Goal: Task Accomplishment & Management: Use online tool/utility

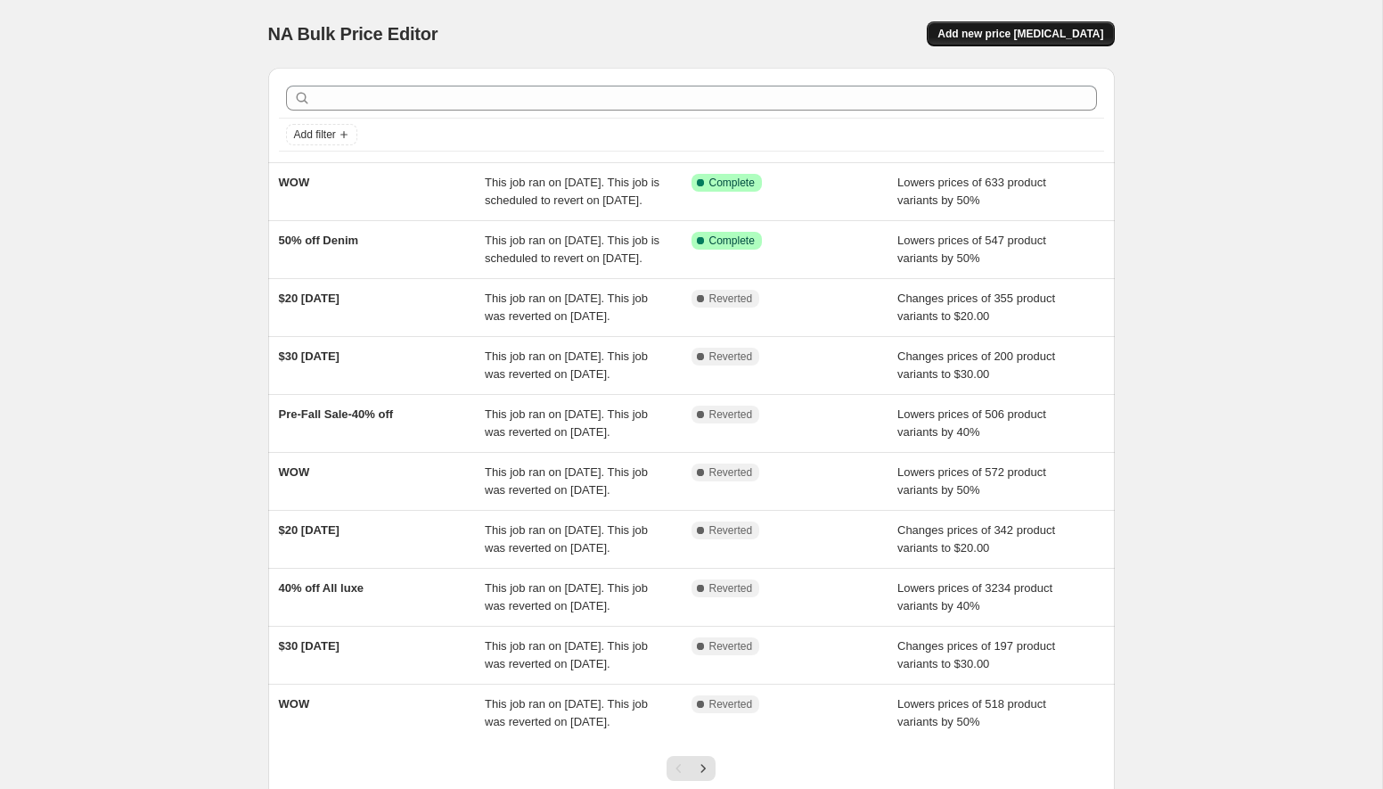
click at [1010, 33] on span "Add new price [MEDICAL_DATA]" at bounding box center [1021, 34] width 166 height 14
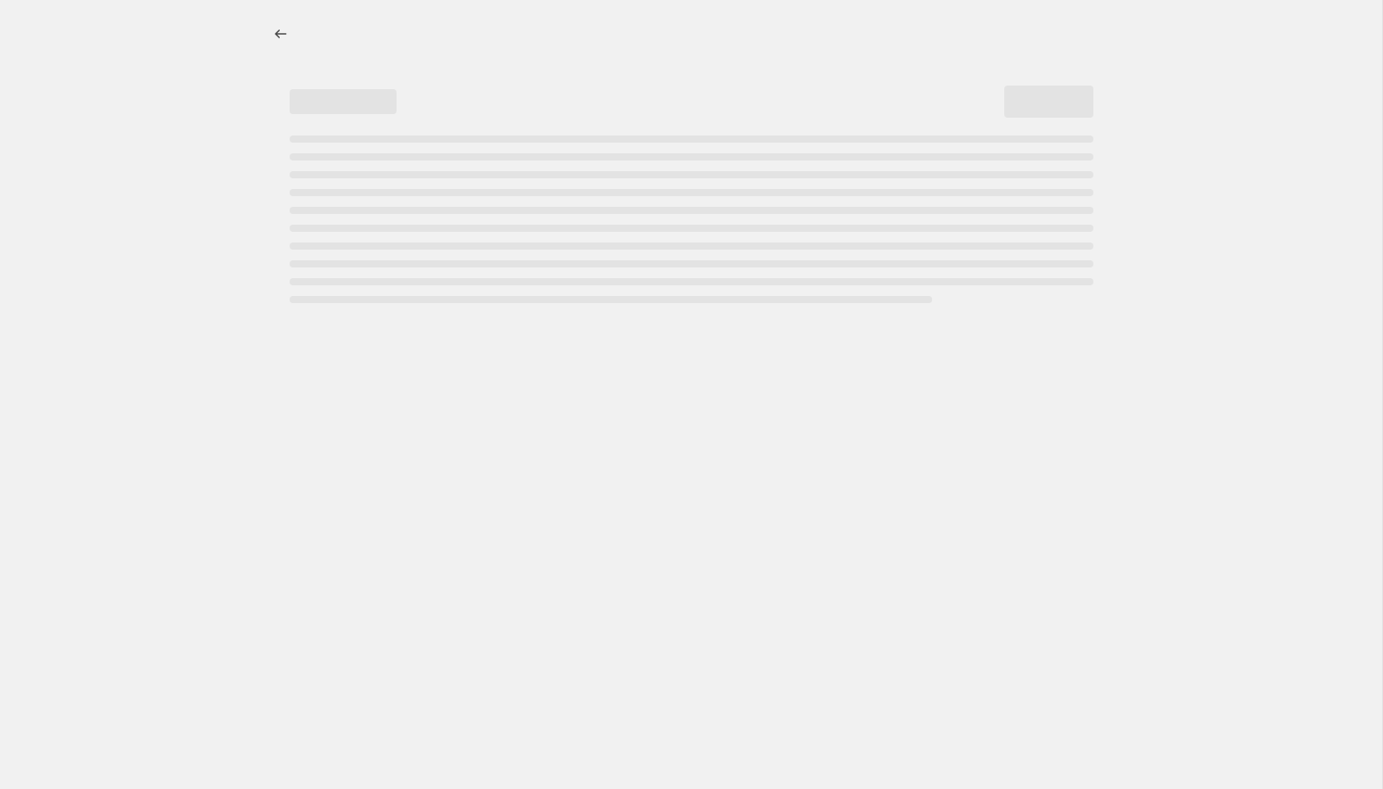
select select "percentage"
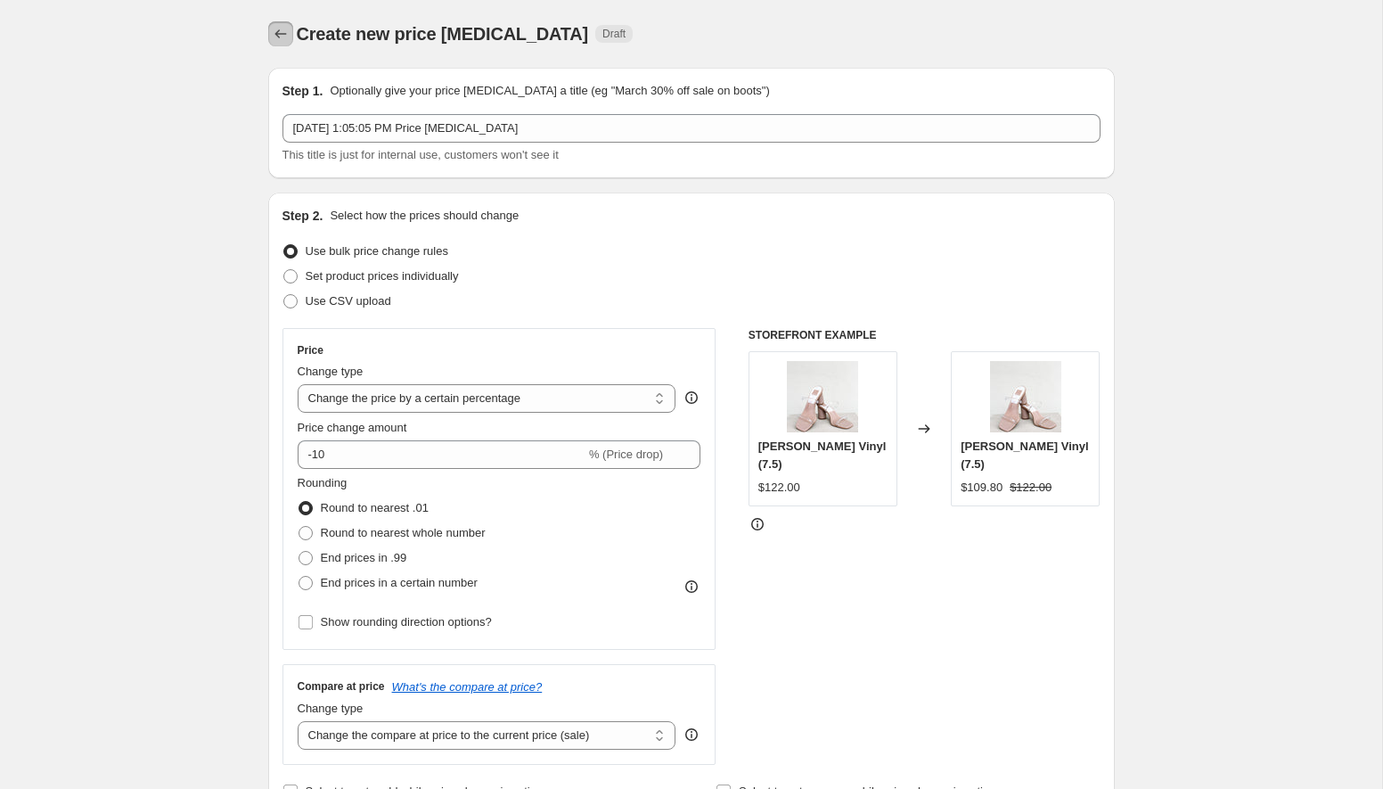
click at [270, 37] on button "Price change jobs" at bounding box center [280, 33] width 25 height 25
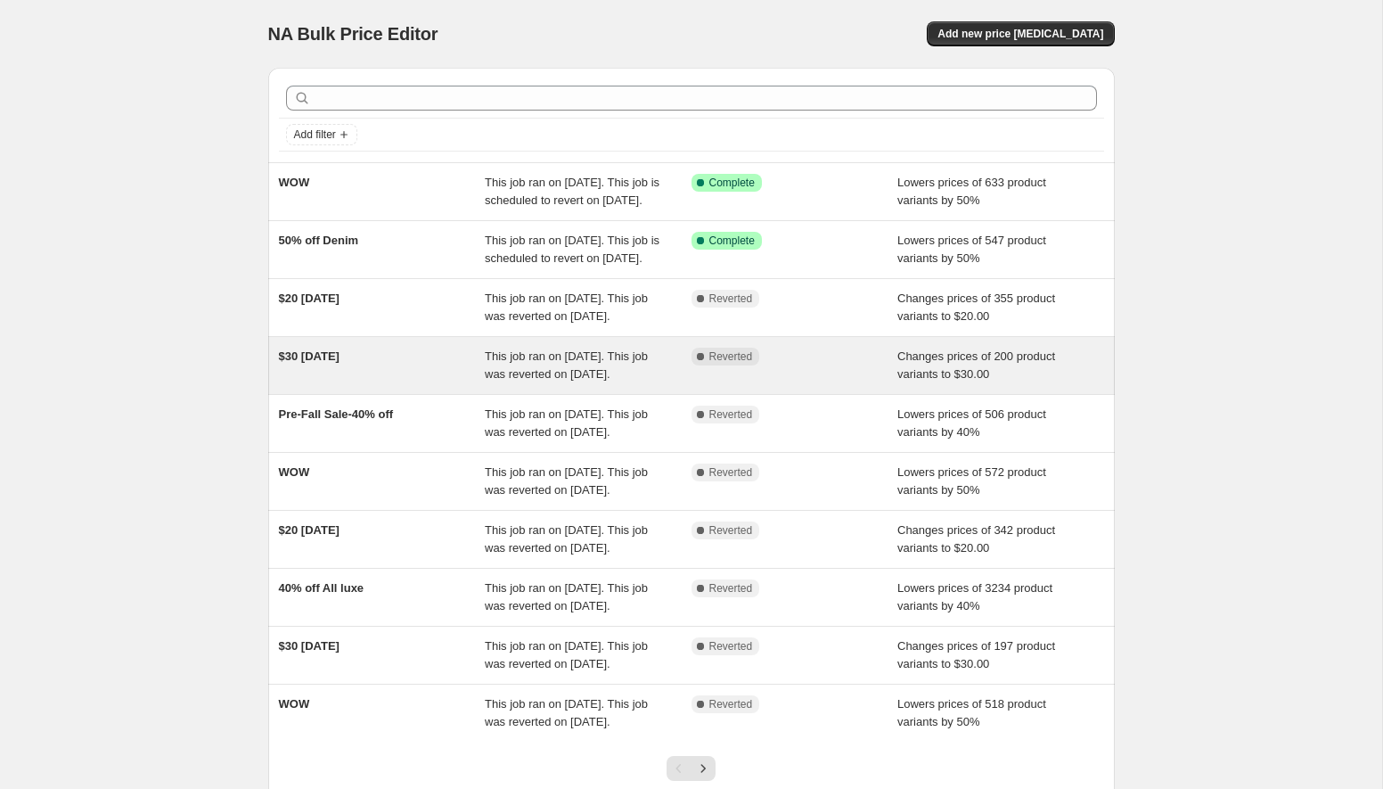
click at [438, 383] on div "$30 [DATE]" at bounding box center [382, 366] width 207 height 36
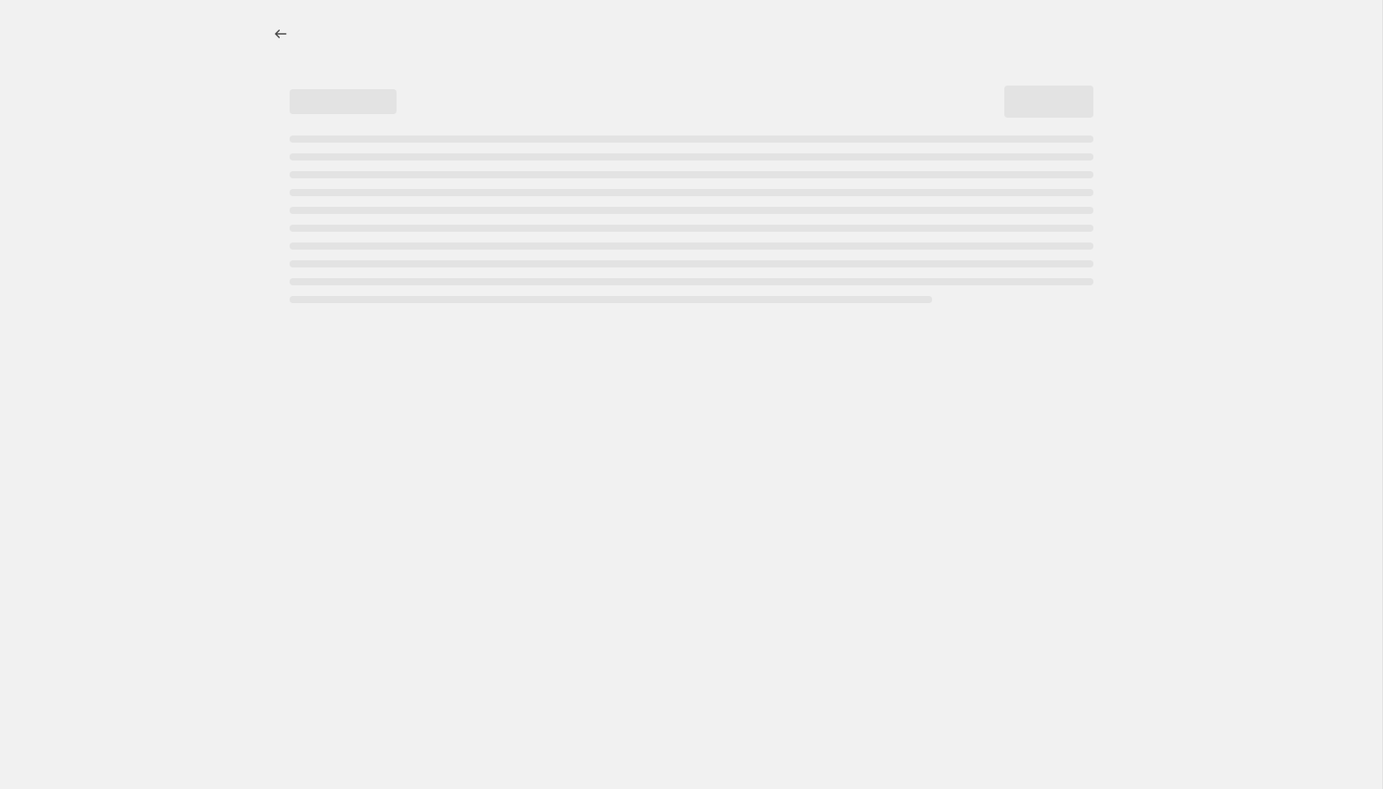
select select "collection"
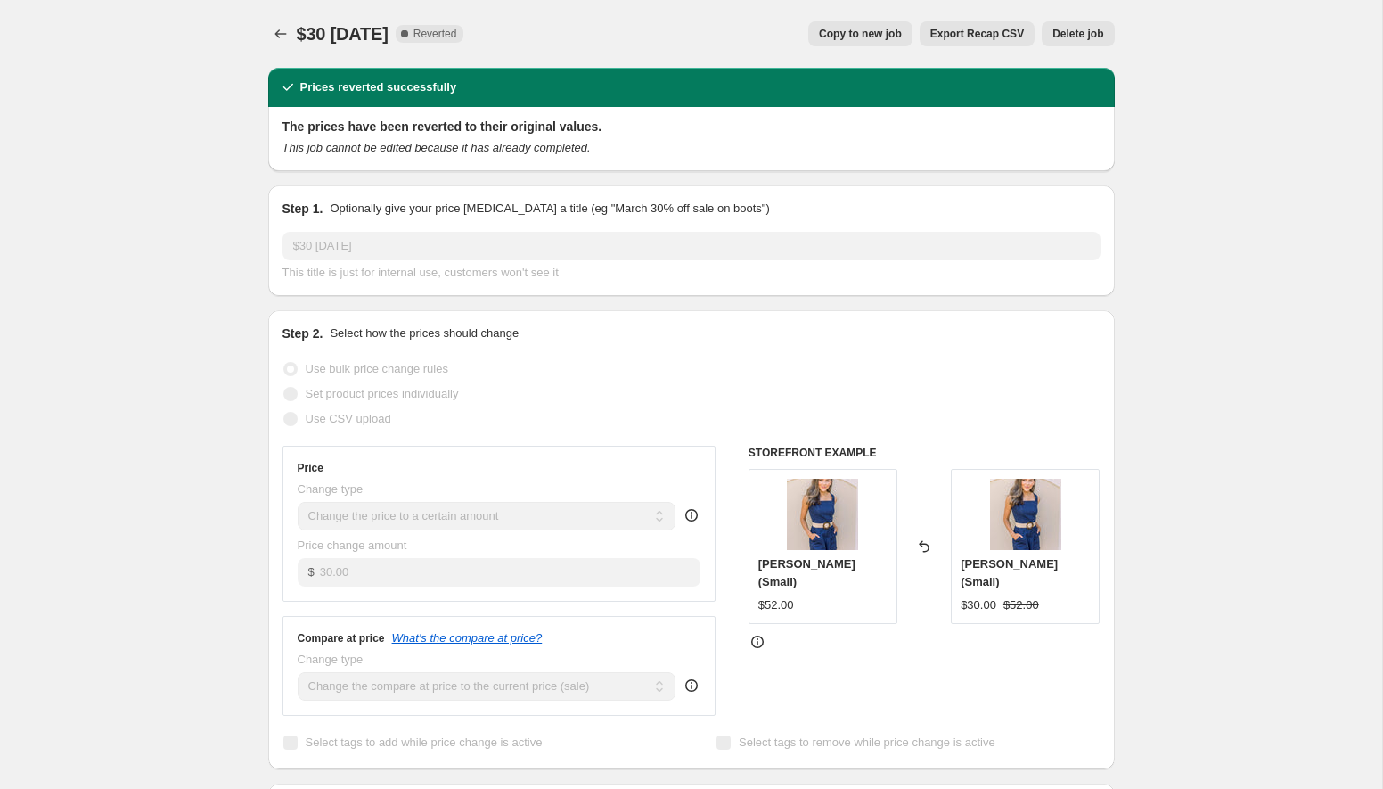
click at [834, 37] on span "Copy to new job" at bounding box center [860, 34] width 83 height 14
select select "collection"
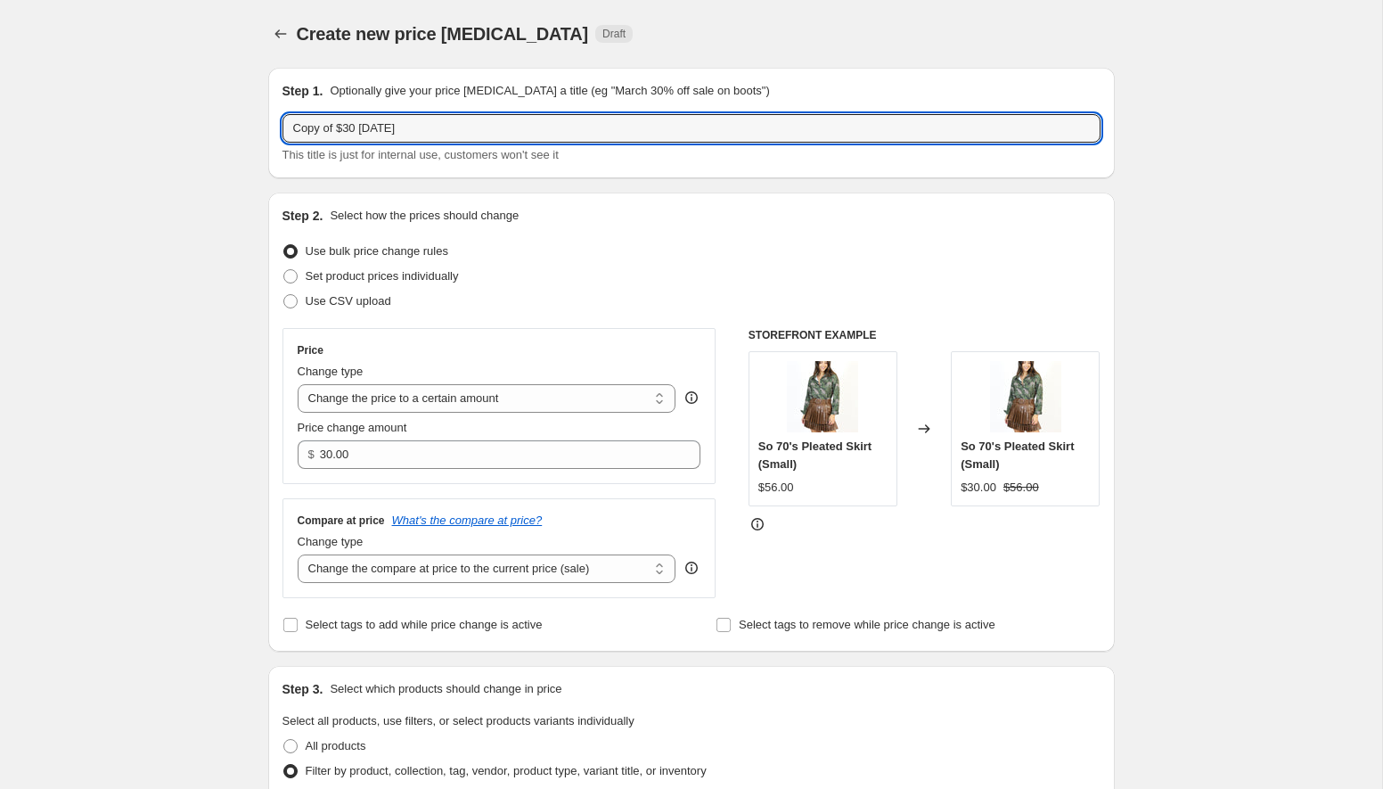
drag, startPoint x: 338, startPoint y: 127, endPoint x: 212, endPoint y: 140, distance: 126.3
click at [335, 127] on input "Copy of $30 [DATE]" at bounding box center [692, 128] width 818 height 29
drag, startPoint x: 336, startPoint y: 127, endPoint x: 262, endPoint y: 119, distance: 74.3
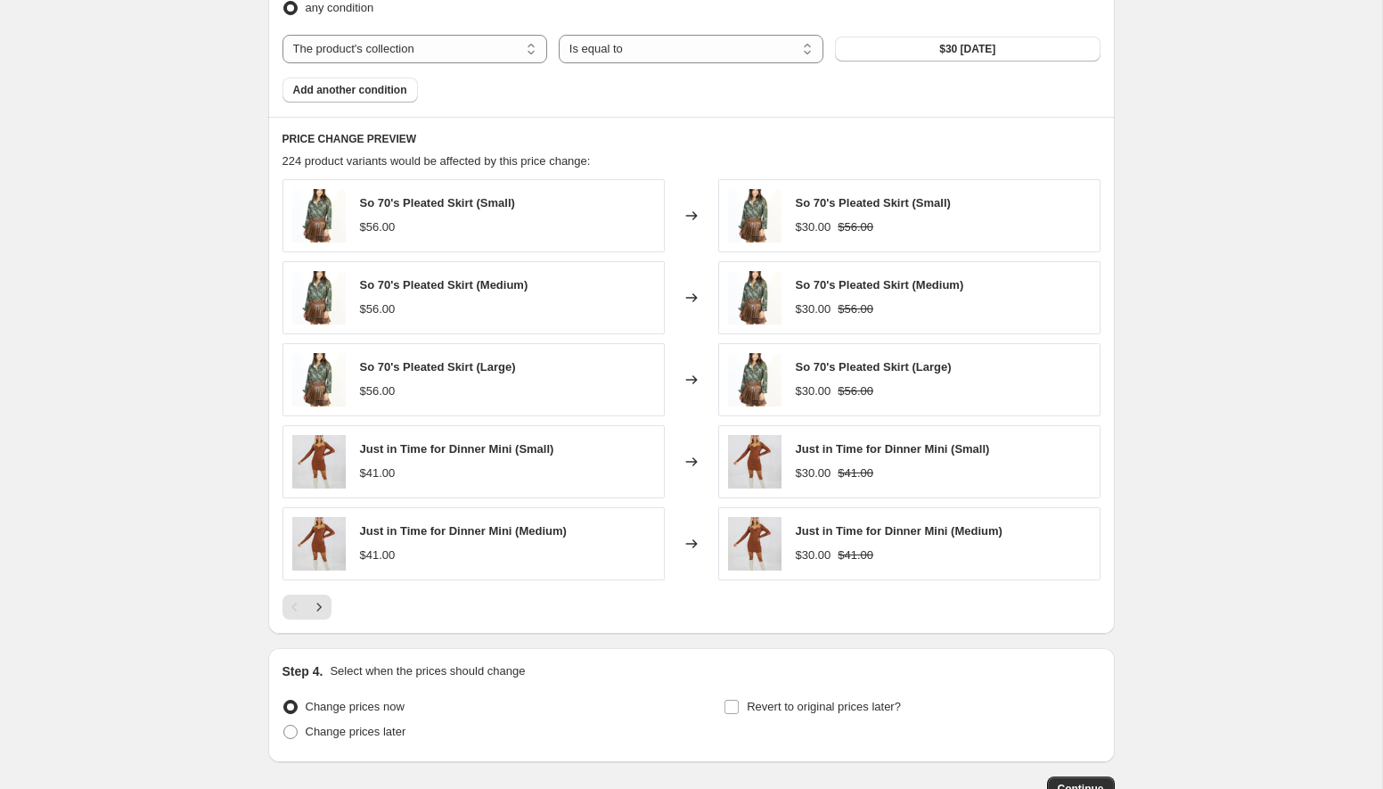
scroll to position [1027, 0]
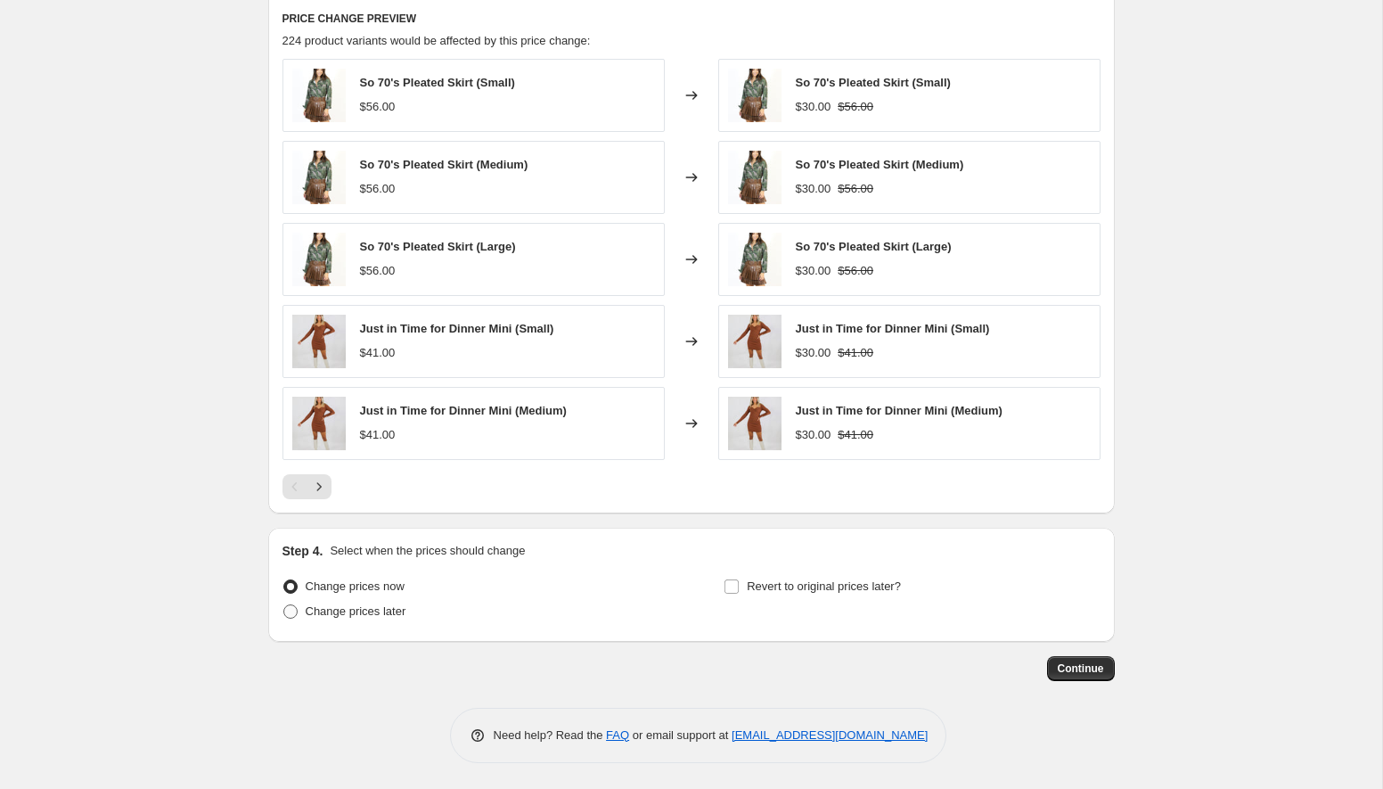
type input "$30 [DATE]"
click at [314, 612] on span "Change prices later" at bounding box center [356, 610] width 101 height 13
click at [284, 605] on input "Change prices later" at bounding box center [283, 604] width 1 height 1
radio input "true"
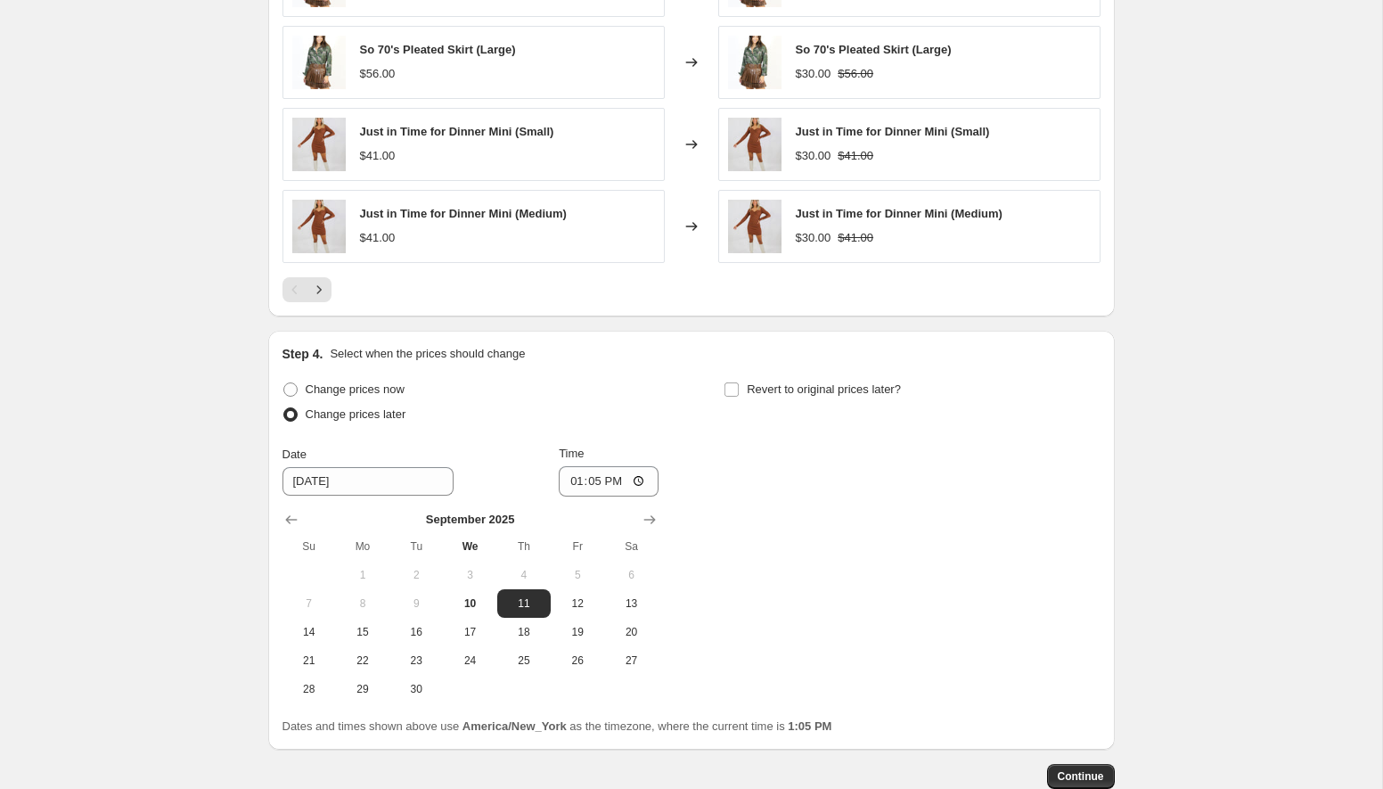
scroll to position [1330, 0]
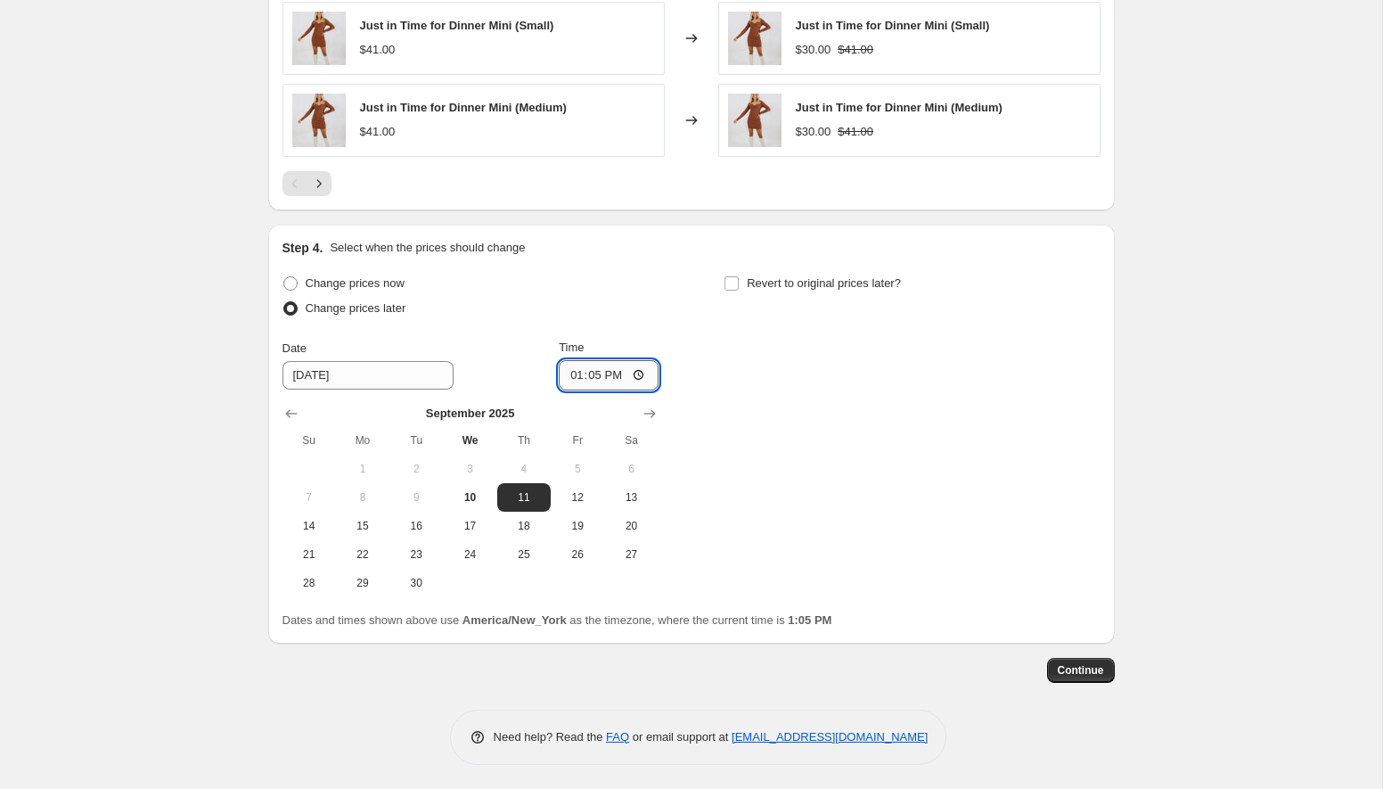
click at [640, 373] on input "13:05" at bounding box center [609, 375] width 100 height 30
type input "09:00"
click at [810, 414] on div "Change prices now Change prices later Date [DATE] Time 09:00 [DATE] Su Mo Tu We…" at bounding box center [692, 434] width 818 height 326
click at [732, 283] on input "Revert to original prices later?" at bounding box center [732, 283] width 14 height 14
checkbox input "true"
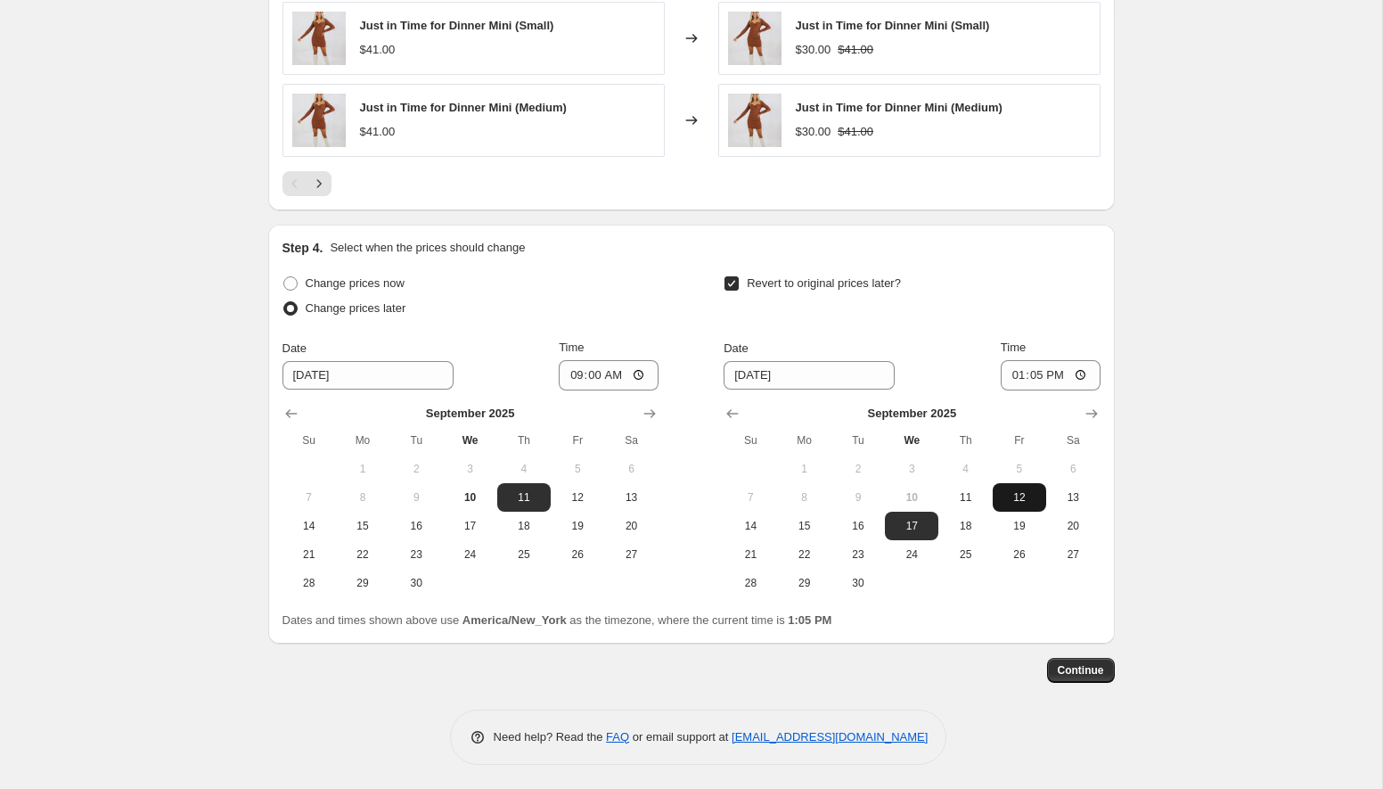
click at [1010, 501] on span "12" at bounding box center [1019, 497] width 39 height 14
type input "[DATE]"
click at [1085, 374] on input "13:05" at bounding box center [1051, 375] width 100 height 30
type input "00:10"
click at [1085, 676] on span "Continue" at bounding box center [1081, 670] width 46 height 14
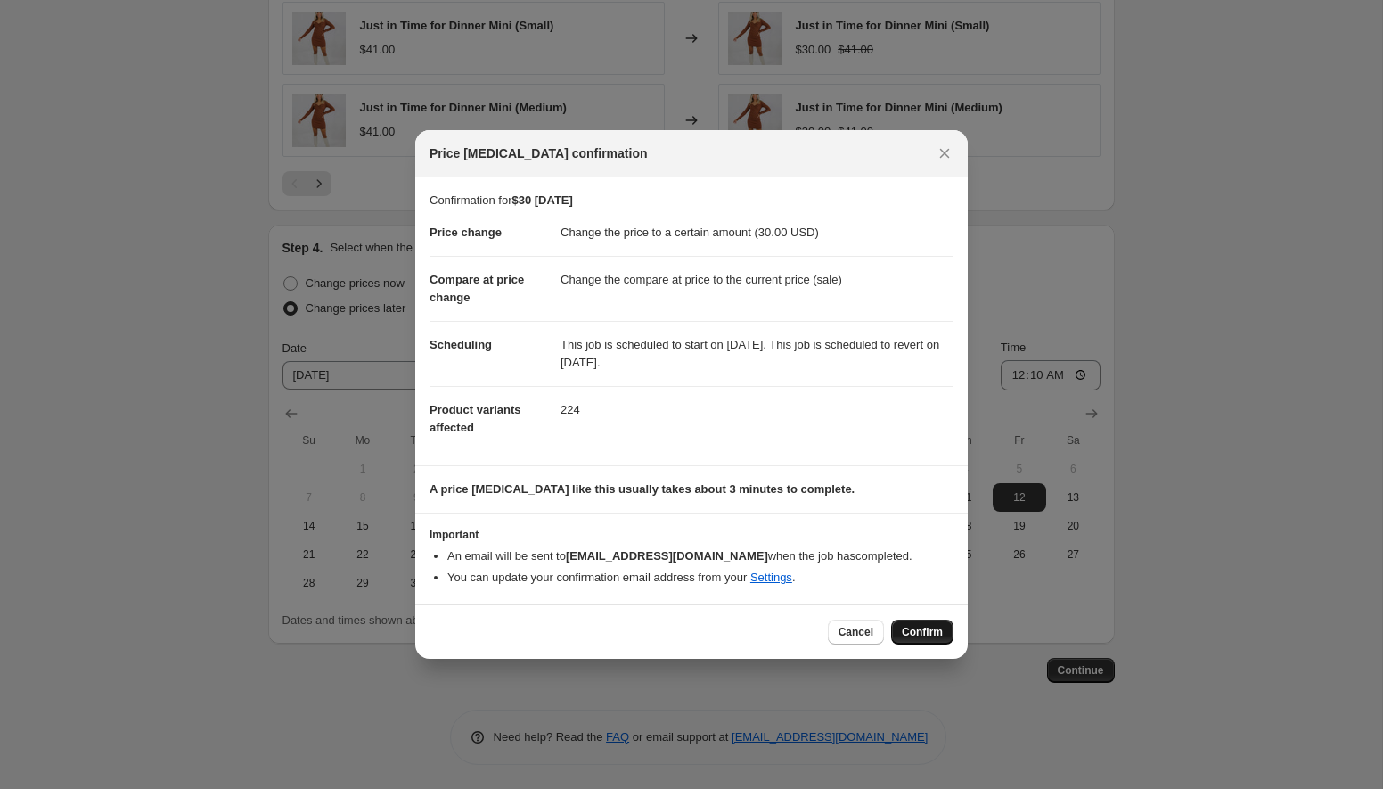
click at [909, 636] on span "Confirm" at bounding box center [922, 632] width 41 height 14
